Goal: Information Seeking & Learning: Find contact information

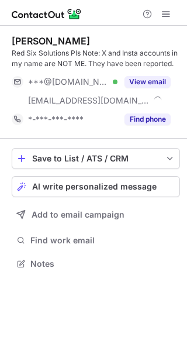
scroll to position [255, 187]
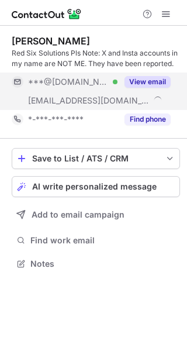
click at [131, 74] on div "View email" at bounding box center [143, 81] width 53 height 19
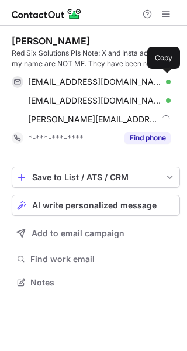
click at [131, 74] on div "krispydc@gmail.com Verified Copy" at bounding box center [91, 81] width 159 height 19
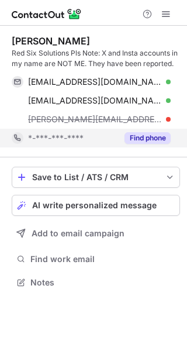
click at [130, 135] on button "Find phone" at bounding box center [147, 138] width 46 height 12
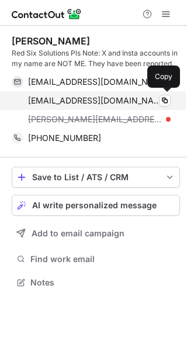
click at [123, 104] on div "kirstenf@red-6.com Verified" at bounding box center [99, 100] width 143 height 11
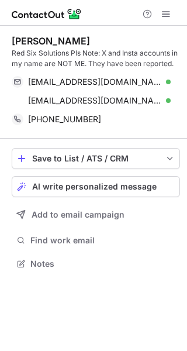
scroll to position [255, 187]
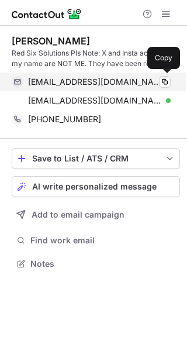
click at [82, 79] on span "[EMAIL_ADDRESS][DOMAIN_NAME]" at bounding box center [95, 82] width 134 height 11
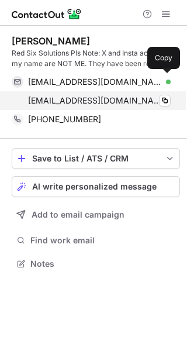
scroll to position [255, 187]
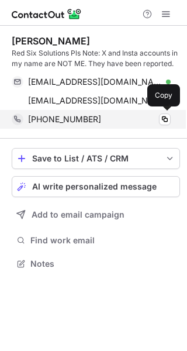
click at [94, 119] on div "[PHONE_NUMBER]" at bounding box center [99, 119] width 143 height 11
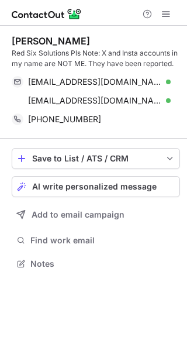
scroll to position [255, 187]
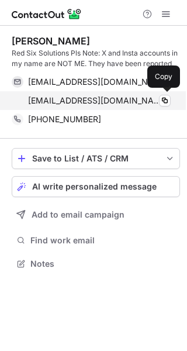
click at [60, 100] on span "[EMAIL_ADDRESS][DOMAIN_NAME]" at bounding box center [95, 100] width 134 height 11
